Goal: Check status

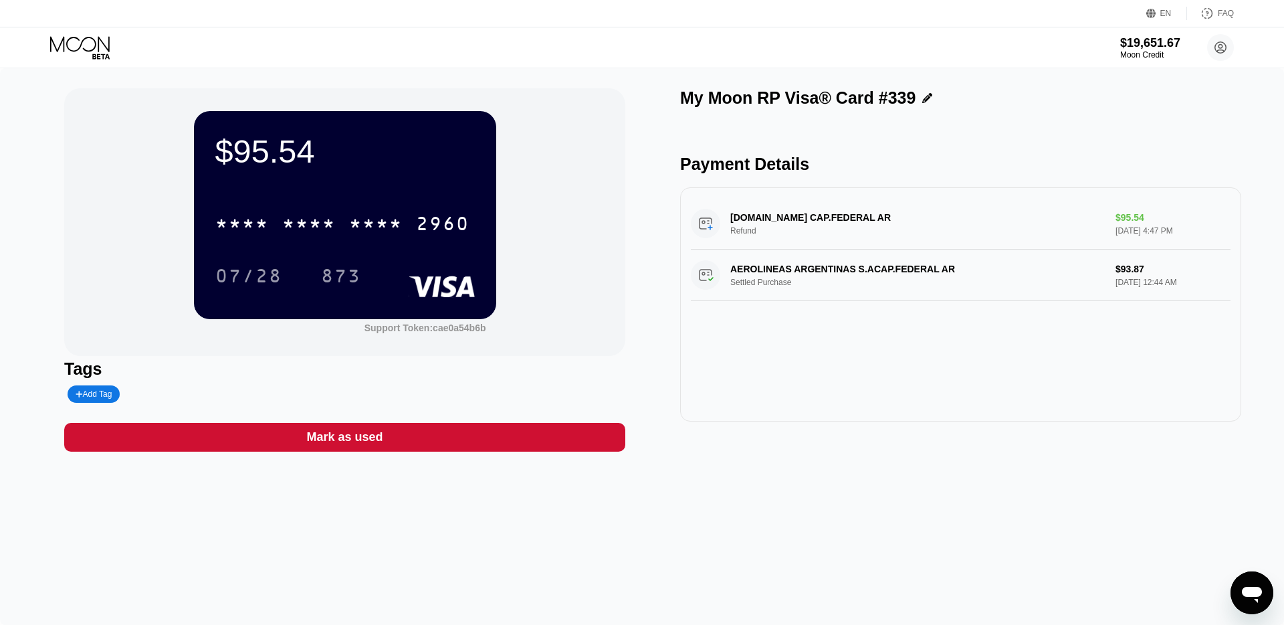
click at [1134, 217] on div "AEROLINEAS.COM.AR CAP.FEDERAL AR Refund $95.54 Aug 14, 2025 4:47 PM" at bounding box center [961, 224] width 540 height 52
click at [839, 215] on div "AEROLINEAS.COM.AR CAP.FEDERAL AR Refund $95.54 Aug 14, 2025 4:47 PM" at bounding box center [961, 224] width 540 height 52
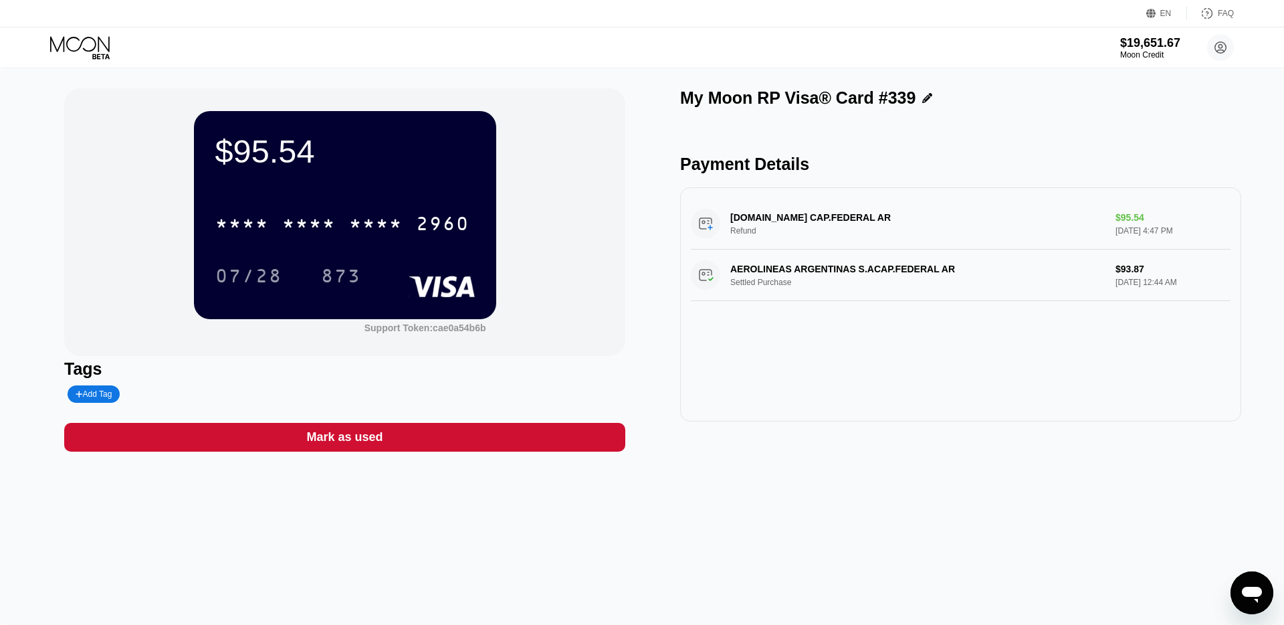
click at [918, 224] on div "AEROLINEAS.COM.AR CAP.FEDERAL AR Refund $95.54 Aug 14, 2025 4:47 PM" at bounding box center [961, 224] width 540 height 52
drag, startPoint x: 913, startPoint y: 220, endPoint x: 661, endPoint y: 225, distance: 252.2
click at [660, 225] on div "$95.54 * * * * * * * * * * * * 2960 07/28 873 Support Token: cae0a54b6b Tags Ad…" at bounding box center [642, 269] width 1156 height 363
